Goal: Information Seeking & Learning: Learn about a topic

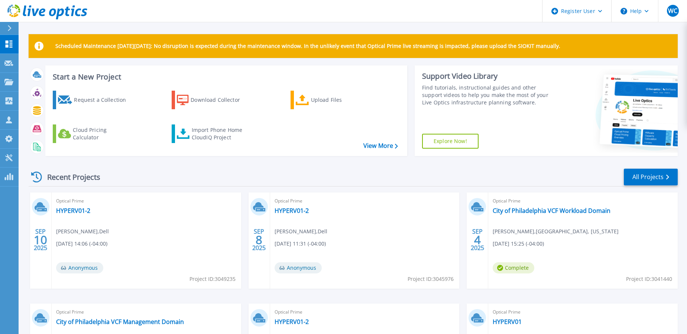
click at [10, 29] on icon at bounding box center [10, 28] width 4 height 6
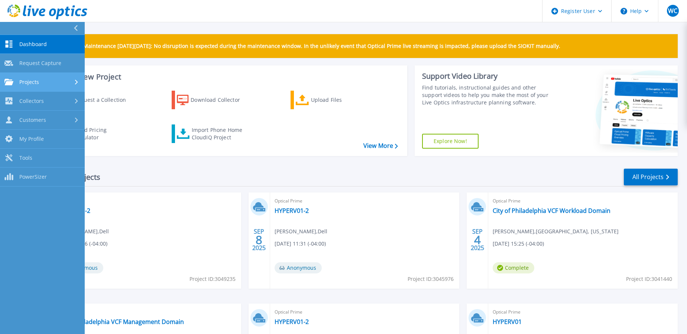
click at [26, 80] on span "Projects" at bounding box center [29, 82] width 20 height 7
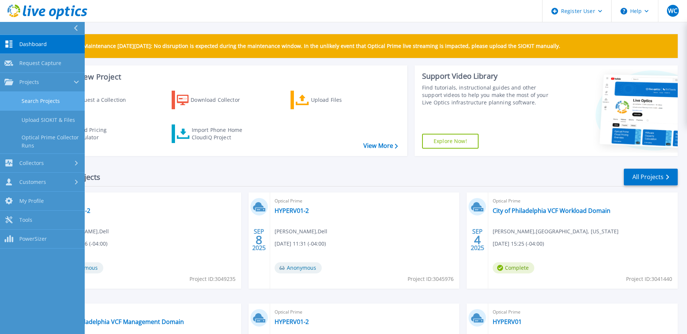
click at [33, 99] on link "Search Projects" at bounding box center [42, 101] width 85 height 19
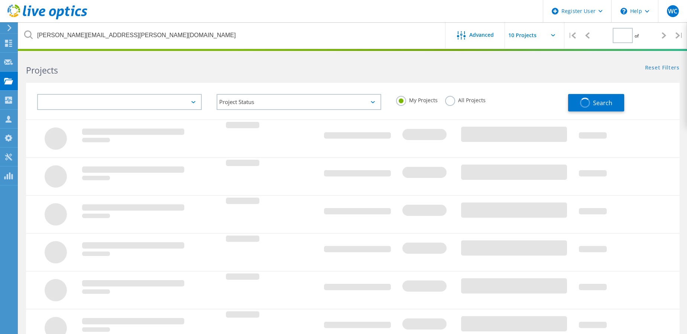
type input "1"
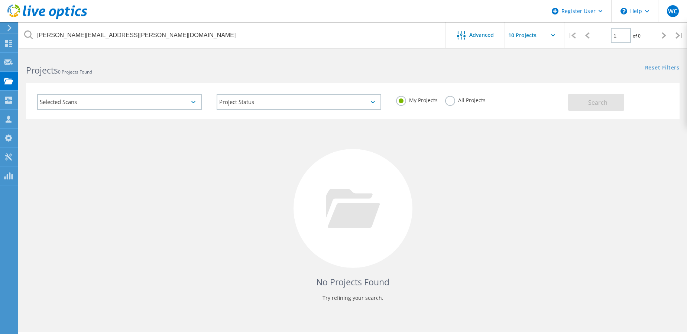
click at [446, 100] on label "All Projects" at bounding box center [465, 99] width 40 height 7
click at [0, 0] on input "All Projects" at bounding box center [0, 0] width 0 height 0
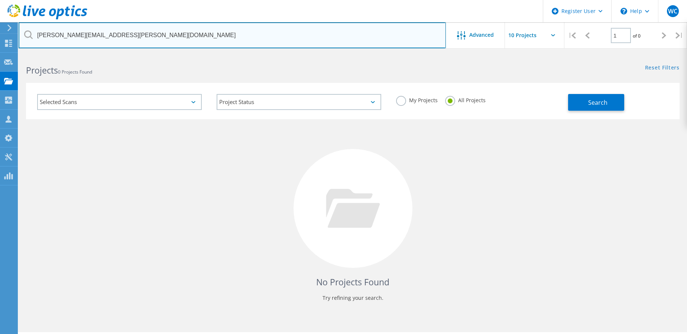
click at [210, 41] on input "peter.palladino@villanova.edu" at bounding box center [232, 35] width 427 height 26
type input "p"
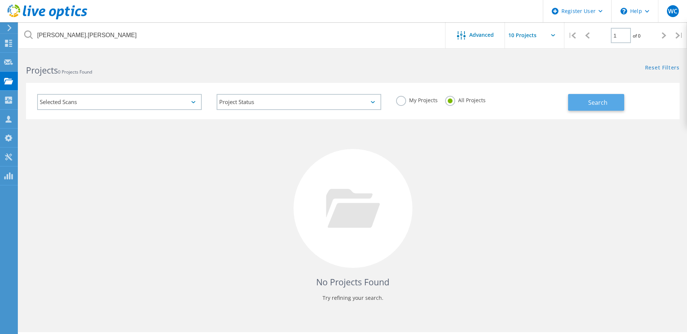
click at [574, 103] on button "Search" at bounding box center [596, 102] width 56 height 17
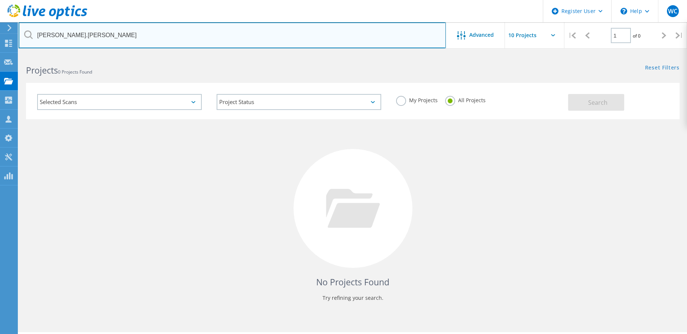
click at [281, 36] on input "ryan.grimm" at bounding box center [232, 35] width 427 height 26
type input "ryan.grim"
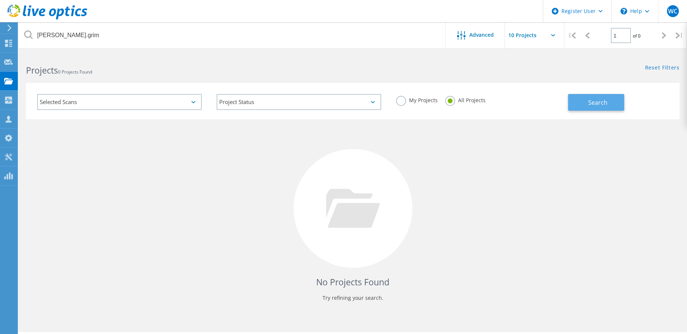
click at [579, 98] on button "Search" at bounding box center [596, 102] width 56 height 17
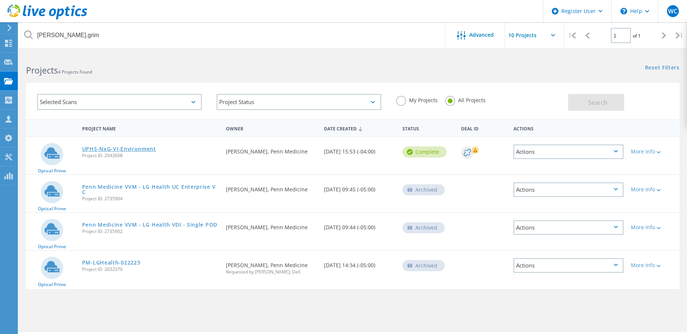
click at [143, 148] on link "UPHS-NxG-VI-Environment" at bounding box center [119, 148] width 74 height 5
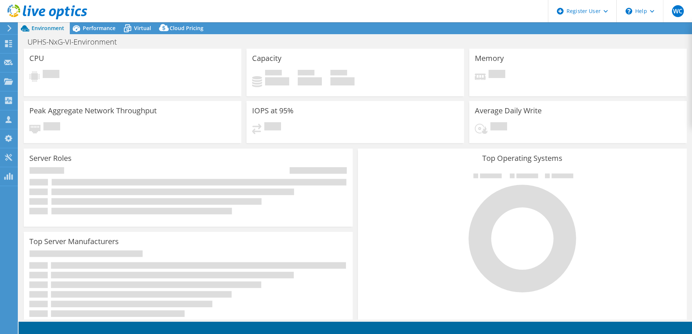
select select "USD"
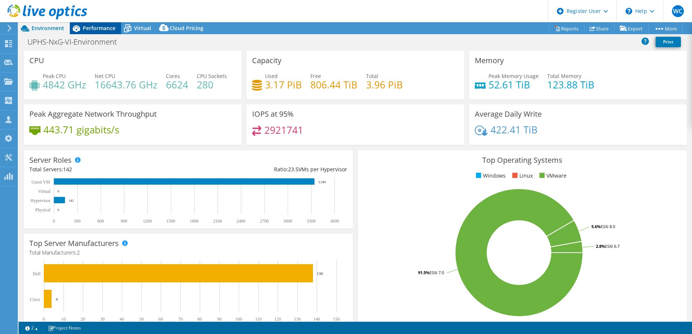
click at [92, 27] on span "Performance" at bounding box center [99, 28] width 33 height 7
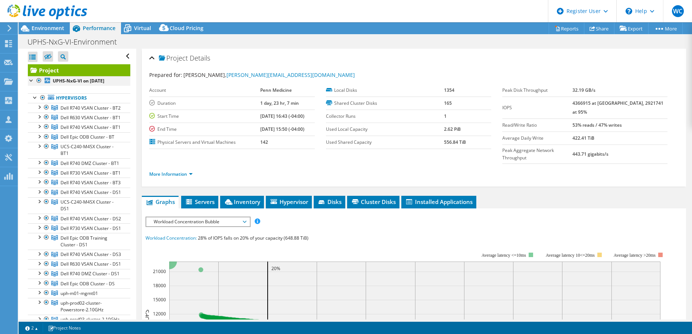
click at [40, 80] on div at bounding box center [38, 80] width 7 height 9
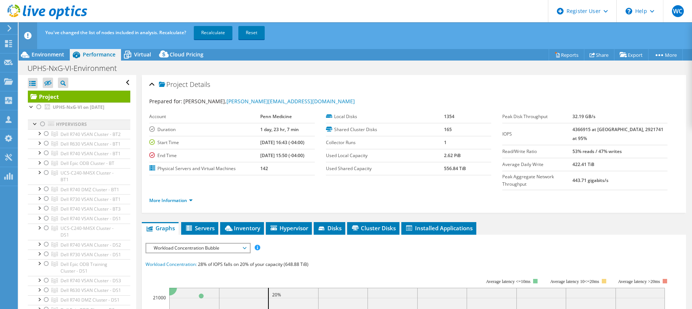
click at [32, 124] on div at bounding box center [35, 123] width 7 height 7
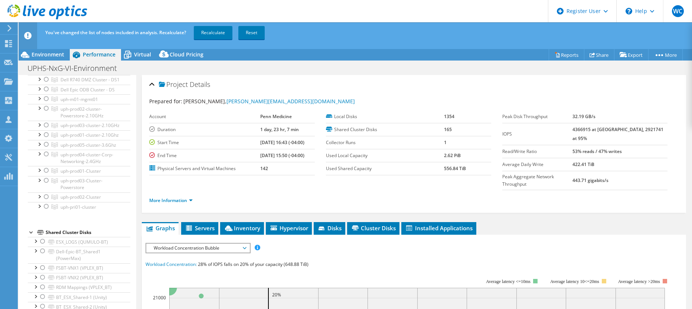
scroll to position [223, 0]
click at [46, 101] on div at bounding box center [46, 96] width 7 height 9
click at [46, 110] on div at bounding box center [46, 105] width 7 height 9
click at [46, 127] on div at bounding box center [46, 122] width 7 height 9
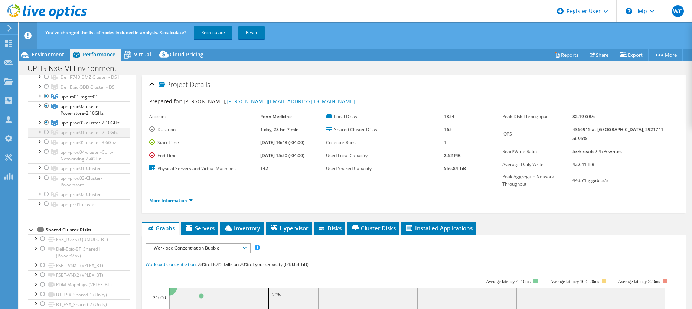
click at [46, 137] on div at bounding box center [46, 132] width 7 height 9
click at [46, 146] on div at bounding box center [46, 141] width 7 height 9
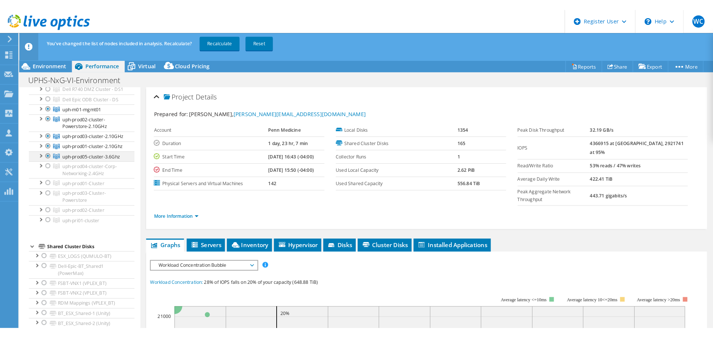
scroll to position [260, 0]
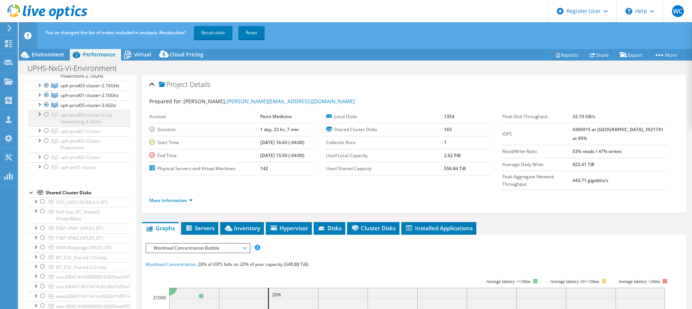
click at [47, 119] on div at bounding box center [46, 114] width 7 height 9
click at [46, 135] on div at bounding box center [46, 130] width 7 height 9
click at [46, 145] on div at bounding box center [46, 140] width 7 height 9
click at [46, 162] on div at bounding box center [46, 157] width 7 height 9
click at [45, 171] on div at bounding box center [46, 166] width 7 height 9
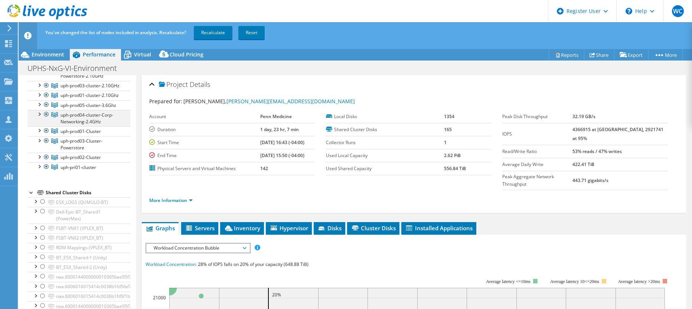
click at [45, 119] on div at bounding box center [46, 114] width 7 height 9
click at [206, 32] on link "Recalculate" at bounding box center [213, 32] width 39 height 13
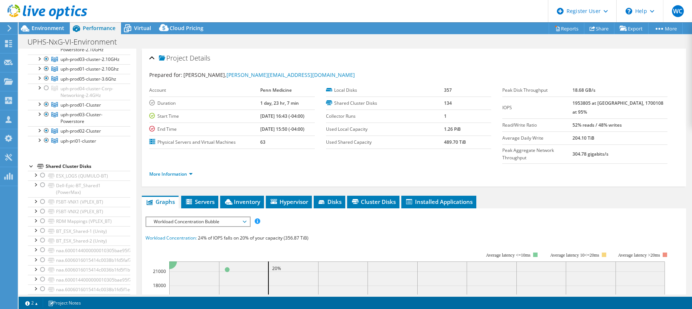
click at [212, 217] on span "Workload Concentration Bubble" at bounding box center [197, 221] width 95 height 9
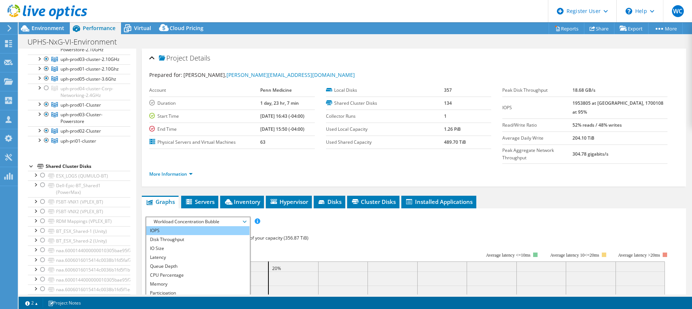
click at [173, 226] on li "IOPS" at bounding box center [197, 230] width 103 height 9
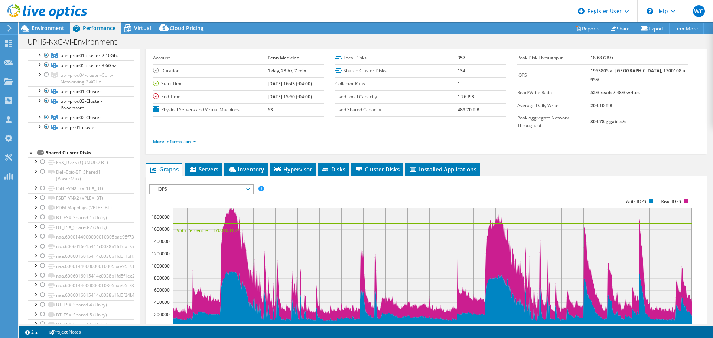
scroll to position [74, 0]
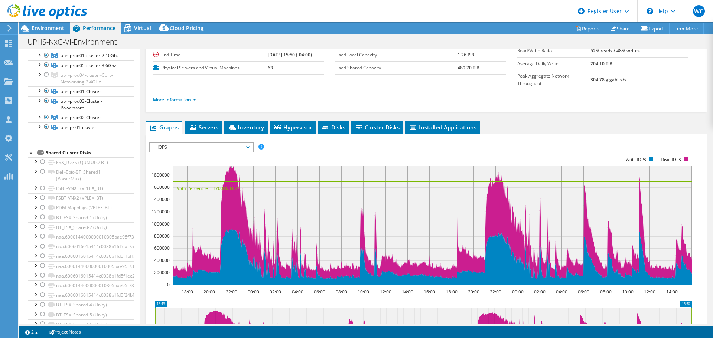
click at [46, 33] on div at bounding box center [46, 29] width 7 height 9
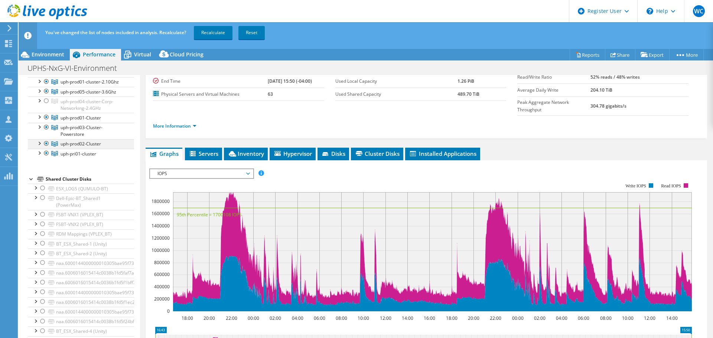
click at [46, 148] on div at bounding box center [46, 143] width 7 height 9
click at [214, 29] on link "Recalculate" at bounding box center [213, 32] width 39 height 13
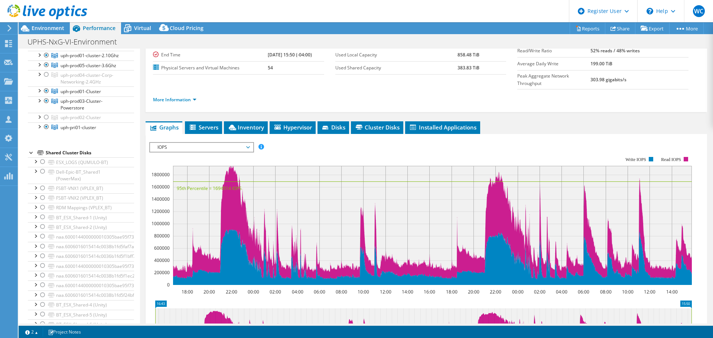
click at [46, 24] on div at bounding box center [46, 19] width 7 height 9
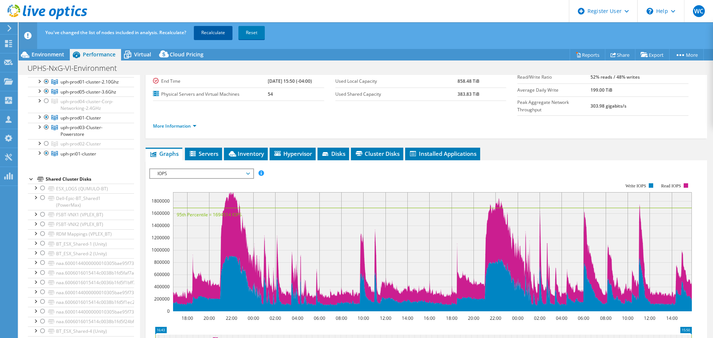
click at [212, 31] on link "Recalculate" at bounding box center [213, 32] width 39 height 13
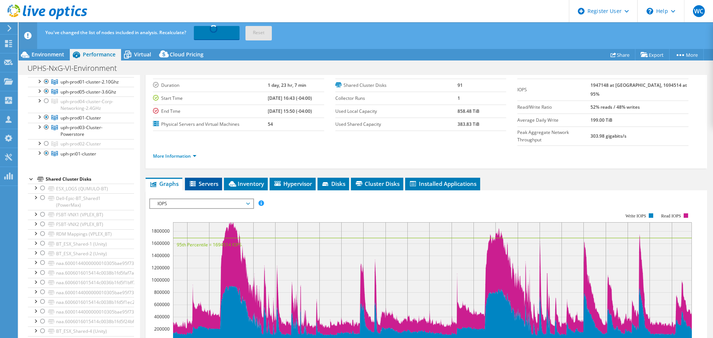
scroll to position [37, 0]
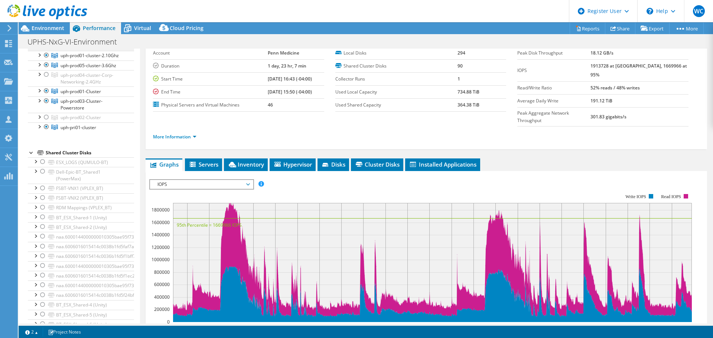
click at [46, 50] on div at bounding box center [46, 45] width 7 height 9
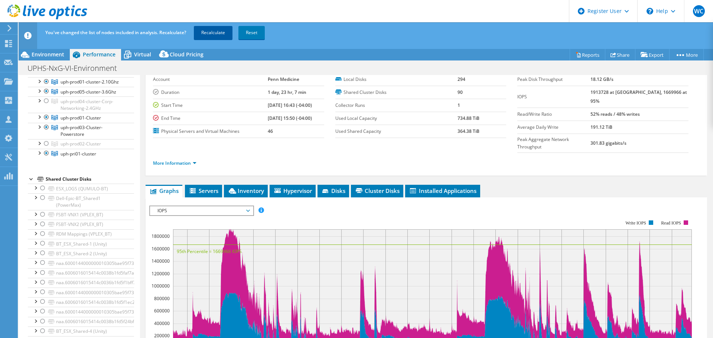
click at [212, 32] on link "Recalculate" at bounding box center [213, 32] width 39 height 13
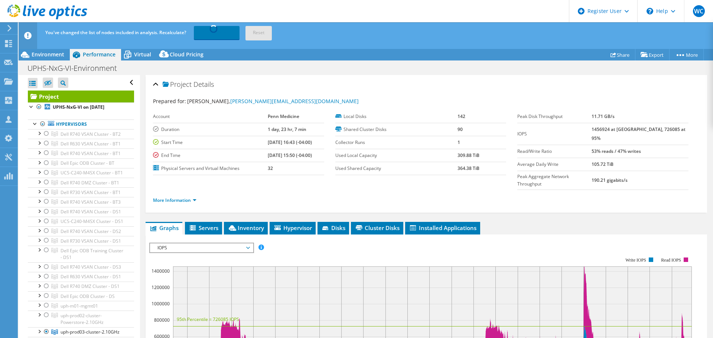
select select "USD"
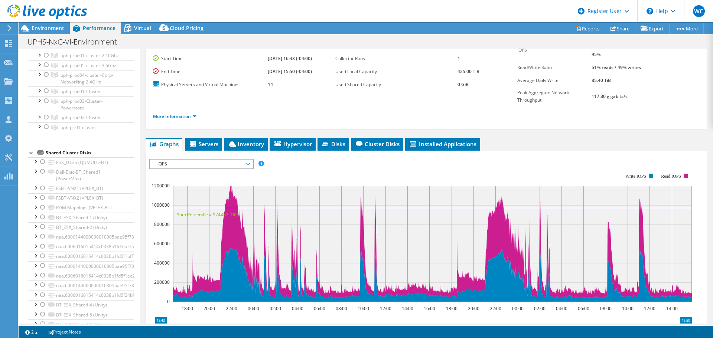
scroll to position [74, 0]
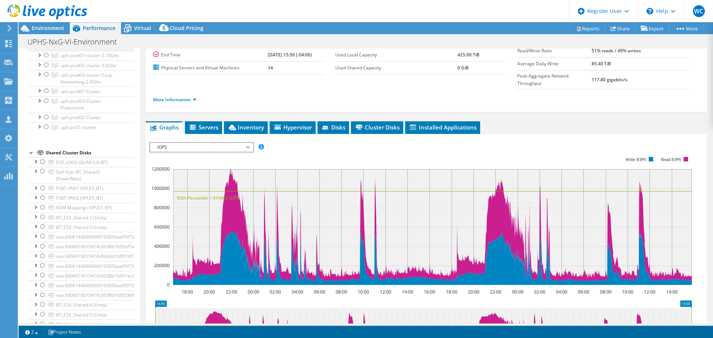
click at [46, 50] on div at bounding box center [46, 45] width 7 height 9
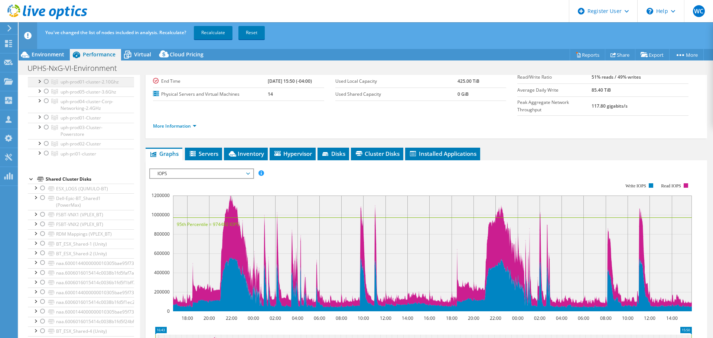
click at [45, 86] on div at bounding box center [46, 81] width 7 height 9
click at [46, 50] on div at bounding box center [46, 45] width 7 height 9
click at [217, 30] on link "Recalculate" at bounding box center [213, 32] width 39 height 13
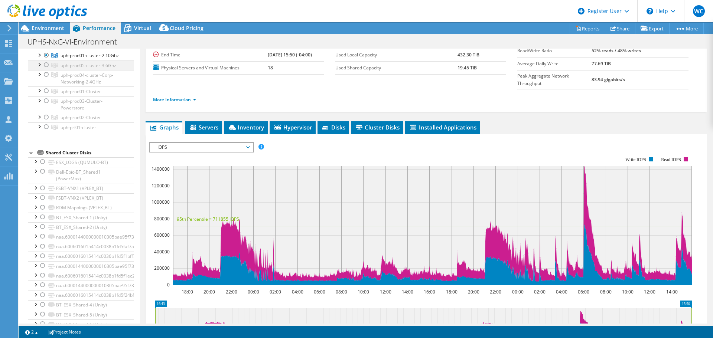
click at [46, 69] on div at bounding box center [46, 65] width 7 height 9
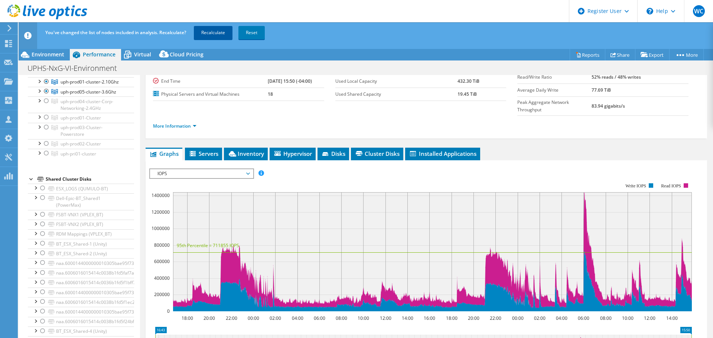
click at [213, 31] on link "Recalculate" at bounding box center [213, 32] width 39 height 13
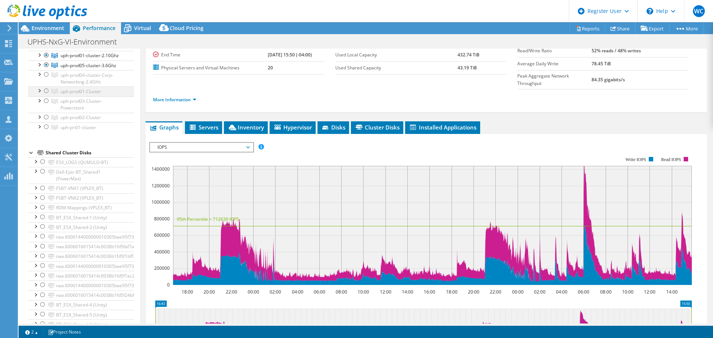
click at [45, 95] on div at bounding box center [46, 91] width 7 height 9
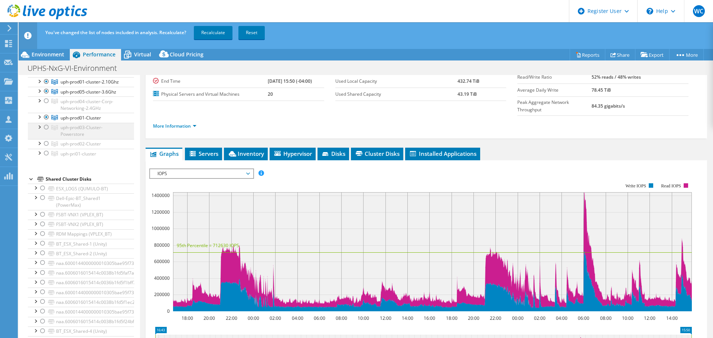
click at [46, 132] on div at bounding box center [46, 127] width 7 height 9
click at [46, 158] on div at bounding box center [46, 153] width 7 height 9
click at [221, 33] on link "Recalculate" at bounding box center [213, 32] width 39 height 13
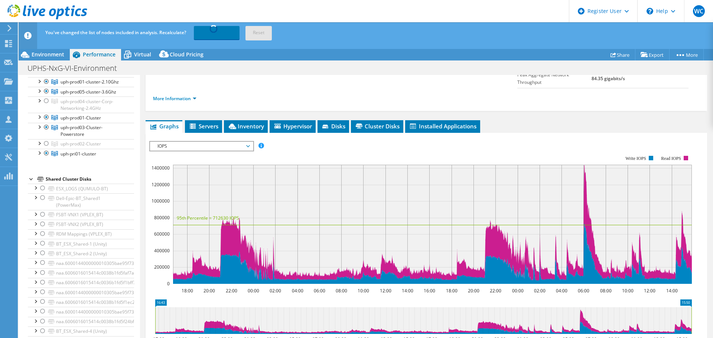
scroll to position [111, 0]
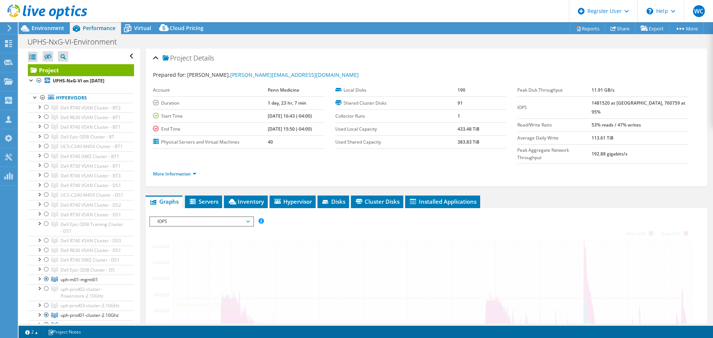
select select "USD"
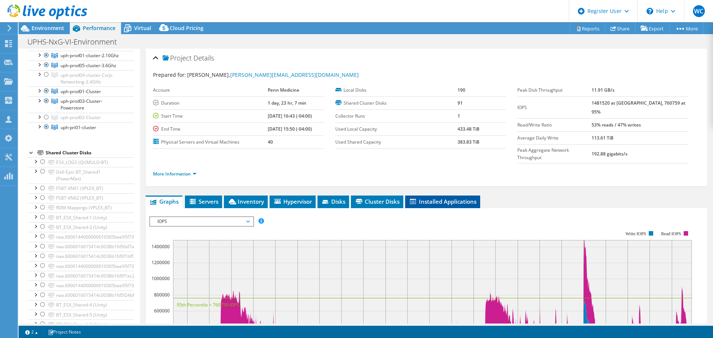
scroll to position [111, 0]
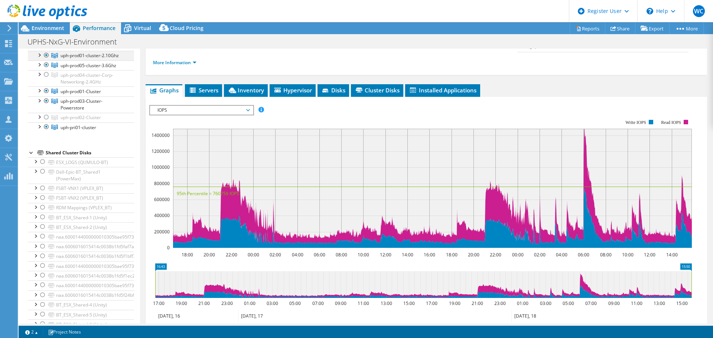
click at [46, 60] on div at bounding box center [46, 55] width 7 height 9
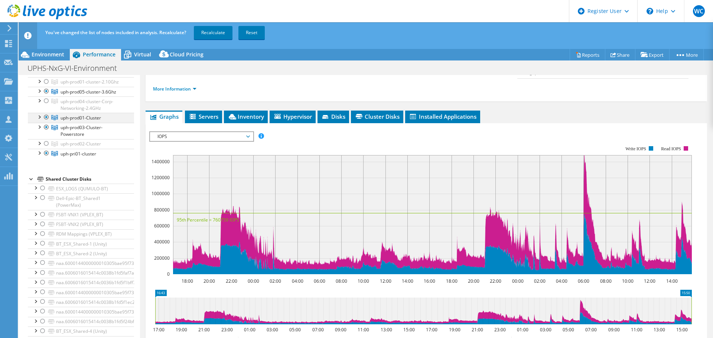
click at [46, 122] on div at bounding box center [46, 117] width 7 height 9
click at [46, 132] on div at bounding box center [46, 127] width 7 height 9
click at [206, 31] on link "Recalculate" at bounding box center [213, 32] width 39 height 13
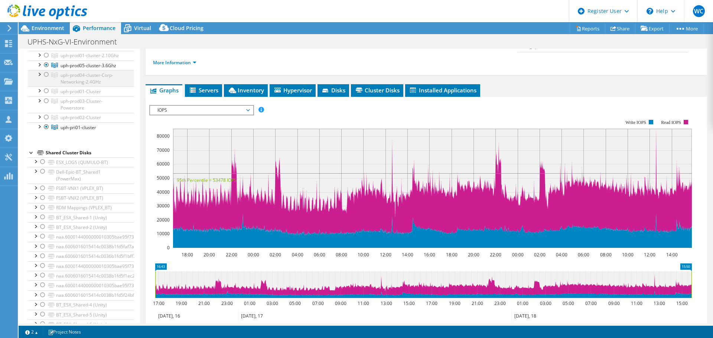
click at [46, 79] on div at bounding box center [46, 74] width 7 height 9
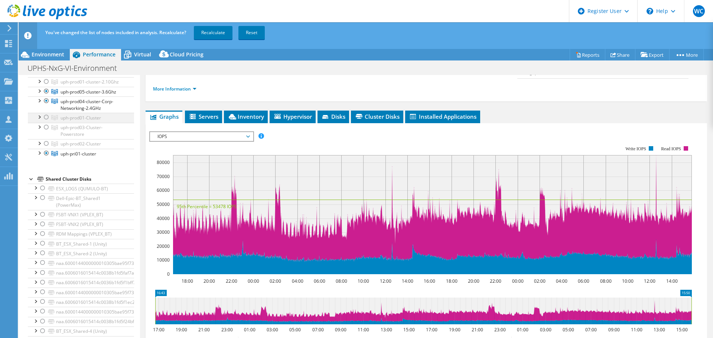
click at [46, 122] on div at bounding box center [46, 117] width 7 height 9
click at [46, 86] on div at bounding box center [46, 81] width 7 height 9
click at [46, 76] on div at bounding box center [46, 72] width 7 height 9
click at [46, 132] on div at bounding box center [46, 127] width 7 height 9
click at [214, 35] on link "Recalculate" at bounding box center [213, 32] width 39 height 13
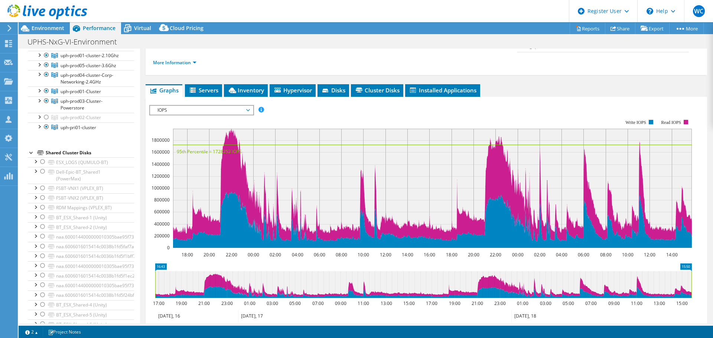
click at [46, 24] on div at bounding box center [46, 19] width 7 height 9
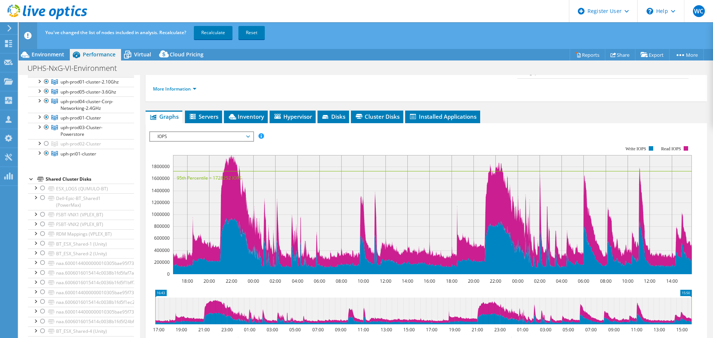
click at [46, 76] on div at bounding box center [46, 72] width 7 height 9
click at [46, 86] on div at bounding box center [46, 81] width 7 height 9
click at [46, 96] on div at bounding box center [46, 91] width 7 height 9
click at [47, 105] on div at bounding box center [46, 101] width 7 height 9
click at [47, 122] on div at bounding box center [46, 117] width 7 height 9
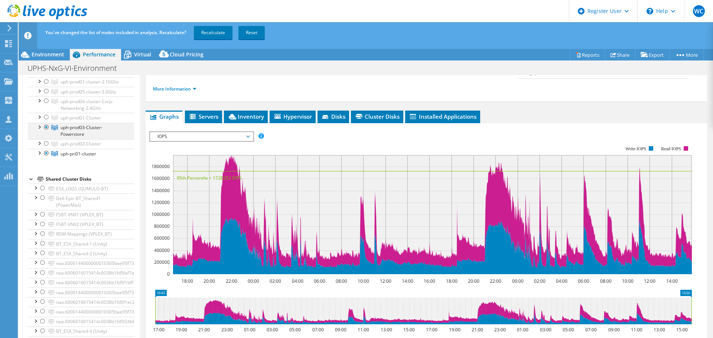
click at [48, 132] on div at bounding box center [46, 127] width 7 height 9
click at [47, 158] on div at bounding box center [46, 153] width 7 height 9
click at [46, 76] on div at bounding box center [46, 72] width 7 height 9
click at [209, 31] on link "Recalculate" at bounding box center [213, 32] width 39 height 13
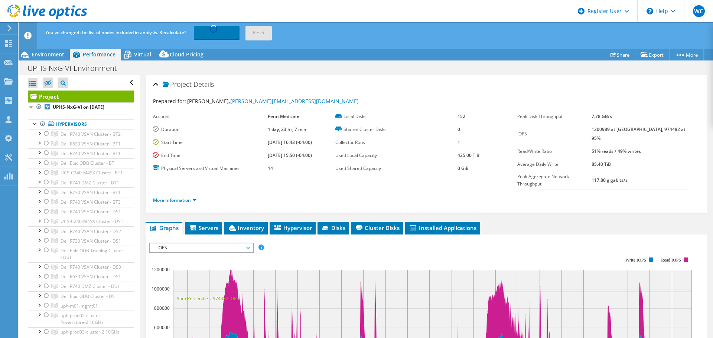
select select "USD"
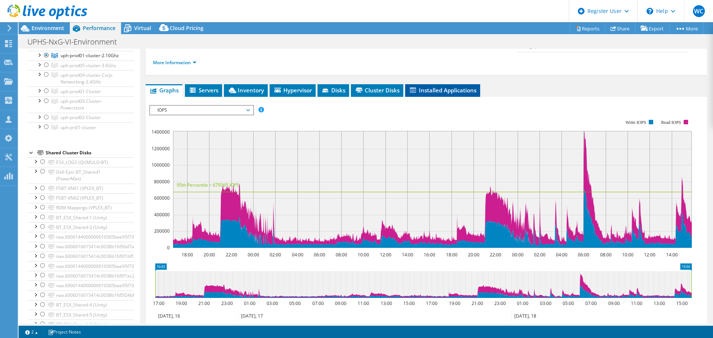
click at [437, 87] on span "Installed Applications" at bounding box center [443, 90] width 68 height 7
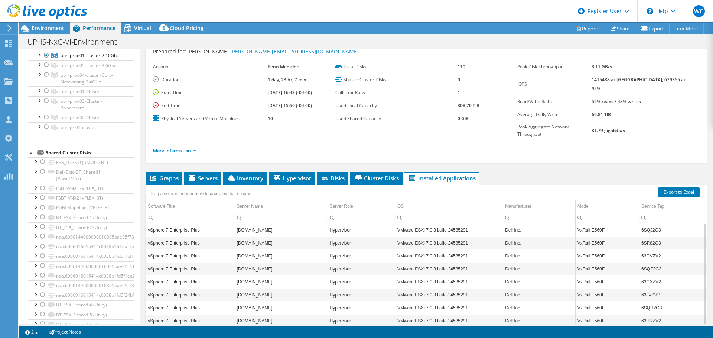
scroll to position [0, 0]
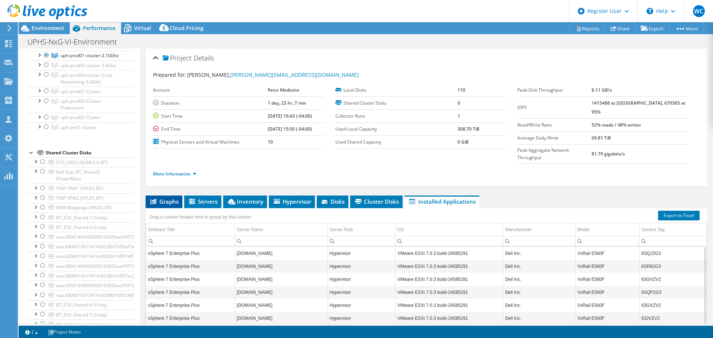
click at [171, 198] on span "Graphs" at bounding box center [163, 201] width 29 height 7
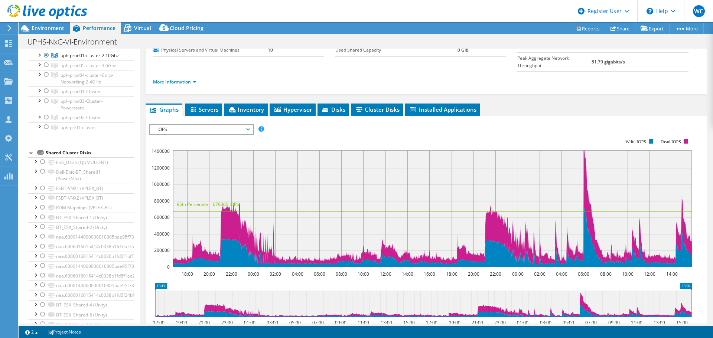
scroll to position [74, 0]
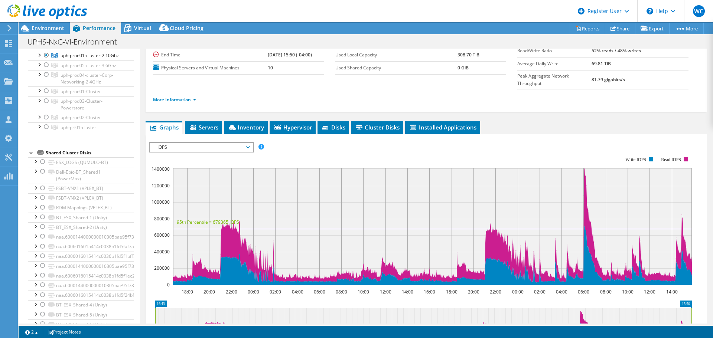
click at [46, 24] on div at bounding box center [46, 19] width 7 height 9
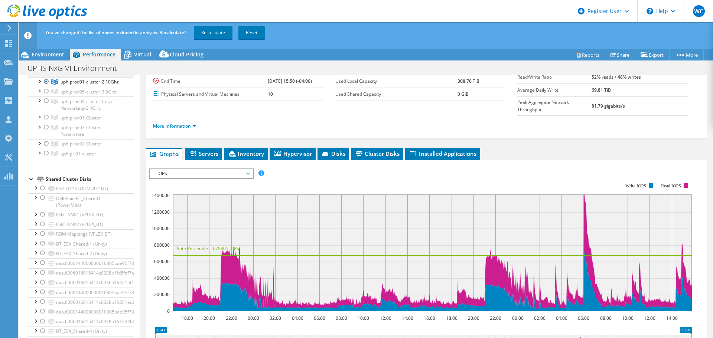
click at [46, 76] on div at bounding box center [46, 72] width 7 height 9
click at [46, 96] on div at bounding box center [46, 91] width 7 height 9
click at [46, 122] on div at bounding box center [46, 117] width 7 height 9
click at [46, 132] on div at bounding box center [46, 127] width 7 height 9
click at [45, 158] on div at bounding box center [46, 153] width 7 height 9
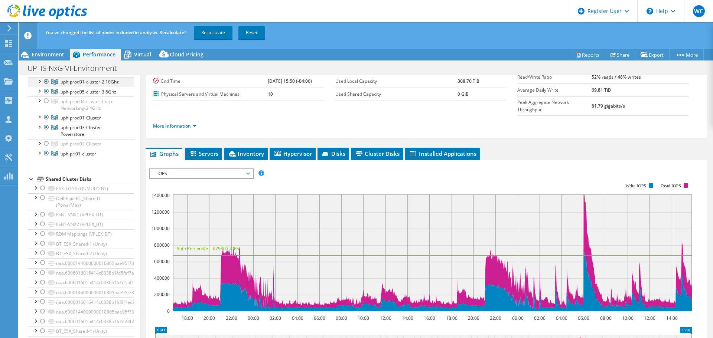
drag, startPoint x: 46, startPoint y: 153, endPoint x: 44, endPoint y: 169, distance: 16.8
click at [46, 76] on div at bounding box center [46, 72] width 7 height 9
click at [46, 132] on div at bounding box center [46, 127] width 7 height 9
click at [211, 30] on link "Recalculate" at bounding box center [213, 32] width 39 height 13
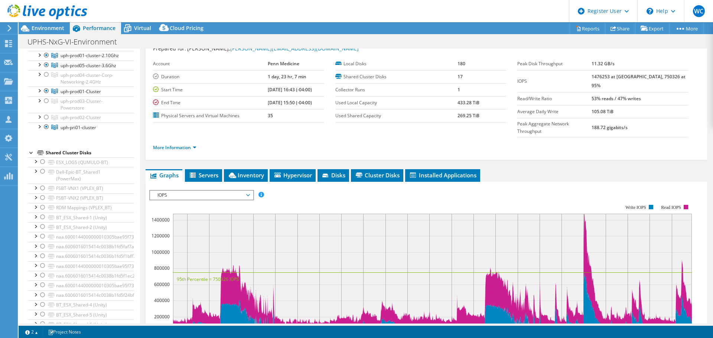
scroll to position [37, 0]
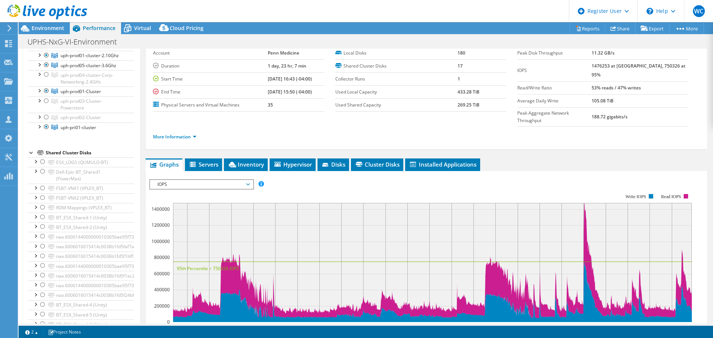
click at [46, 24] on div at bounding box center [46, 19] width 7 height 9
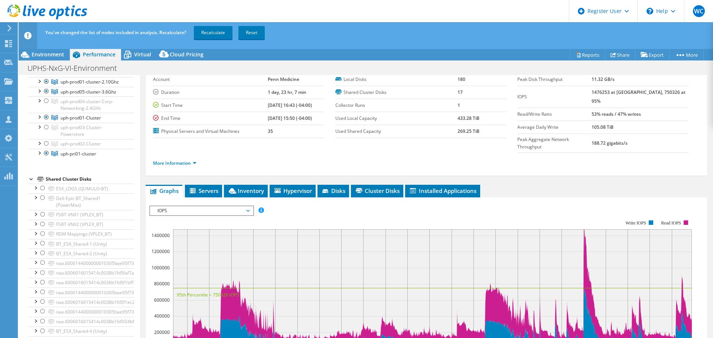
click at [46, 107] on ul "Dell R740 VSAN Cluster - BT2 dell-vsan-bt16.lha.org DELL-VSAN-BT16 (LOCAL)" at bounding box center [81, 13] width 106 height 289
click at [45, 76] on div at bounding box center [46, 72] width 7 height 9
click at [47, 60] on div at bounding box center [46, 55] width 7 height 9
click at [47, 86] on div at bounding box center [46, 81] width 7 height 9
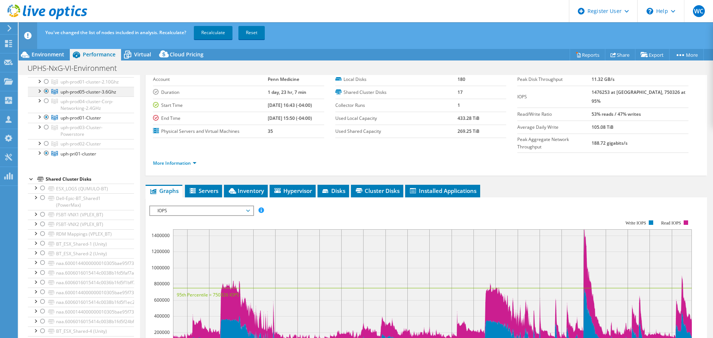
click at [45, 96] on div at bounding box center [46, 91] width 7 height 9
click at [46, 122] on div at bounding box center [46, 117] width 7 height 9
click at [46, 105] on div at bounding box center [46, 101] width 7 height 9
click at [46, 148] on div at bounding box center [46, 143] width 7 height 9
click at [45, 158] on div at bounding box center [46, 153] width 7 height 9
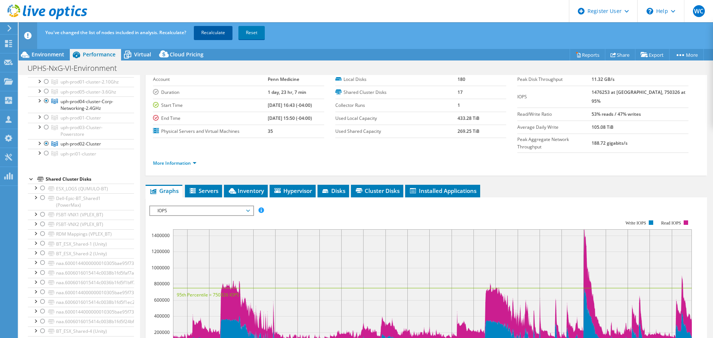
click at [203, 32] on link "Recalculate" at bounding box center [213, 32] width 39 height 13
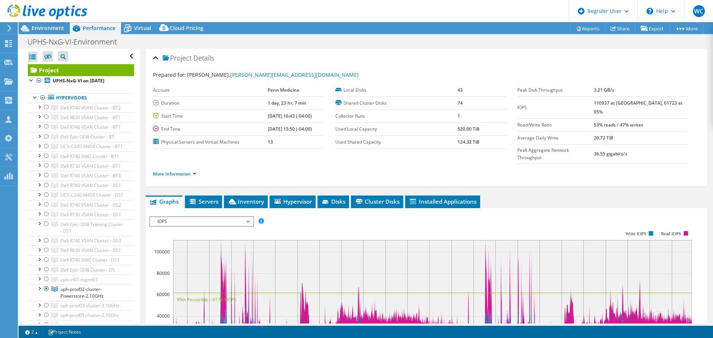
select select "USD"
